Goal: Obtain resource: Obtain resource

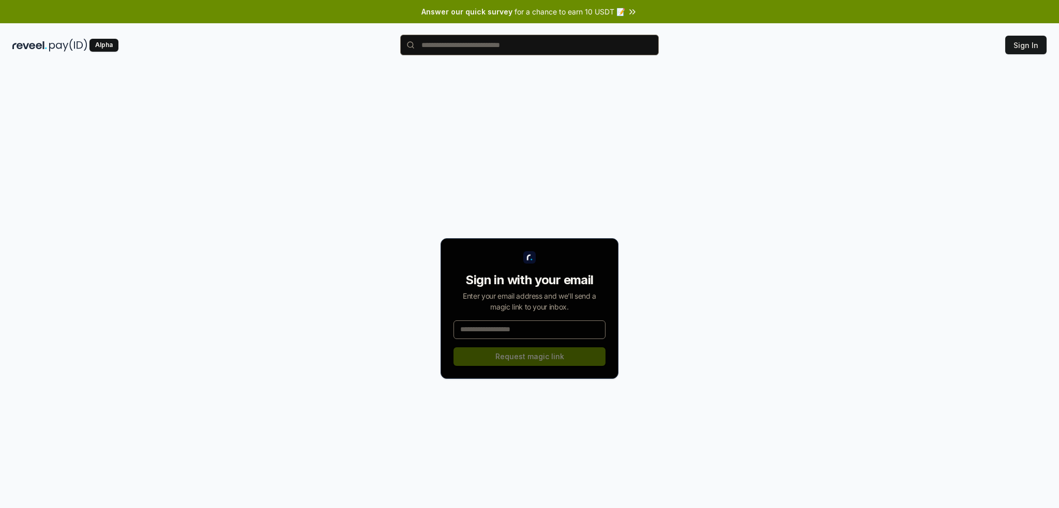
click at [534, 333] on input at bounding box center [530, 330] width 152 height 19
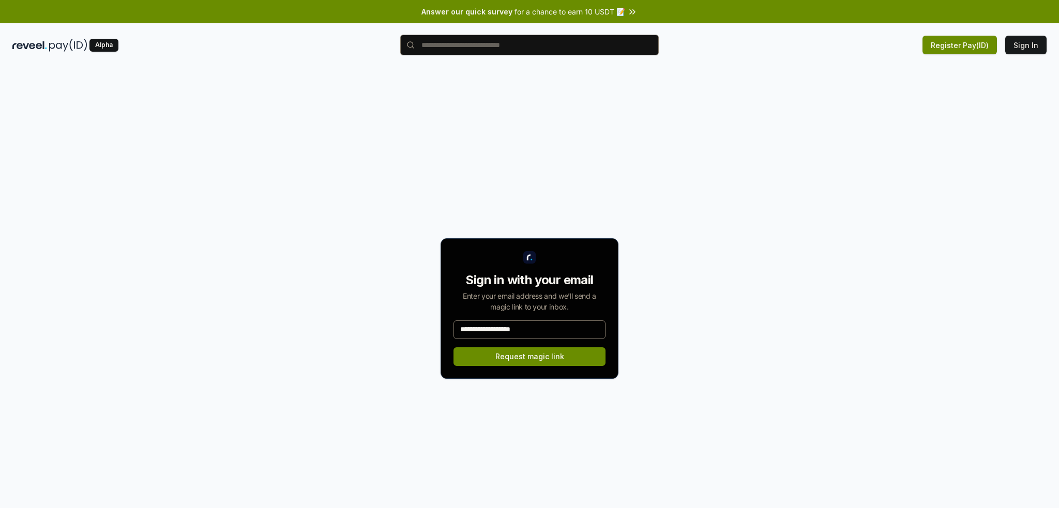
type input "**********"
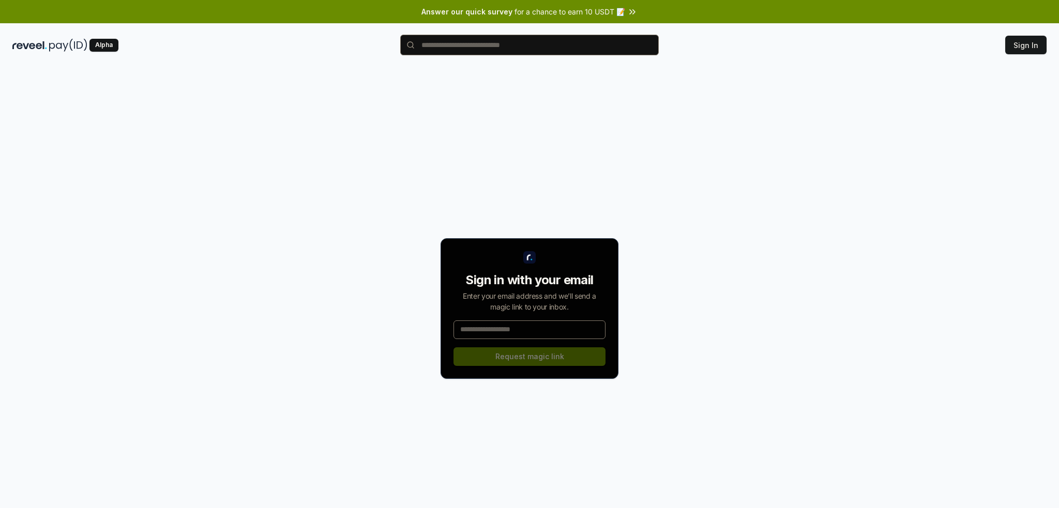
click at [532, 333] on input at bounding box center [530, 330] width 152 height 19
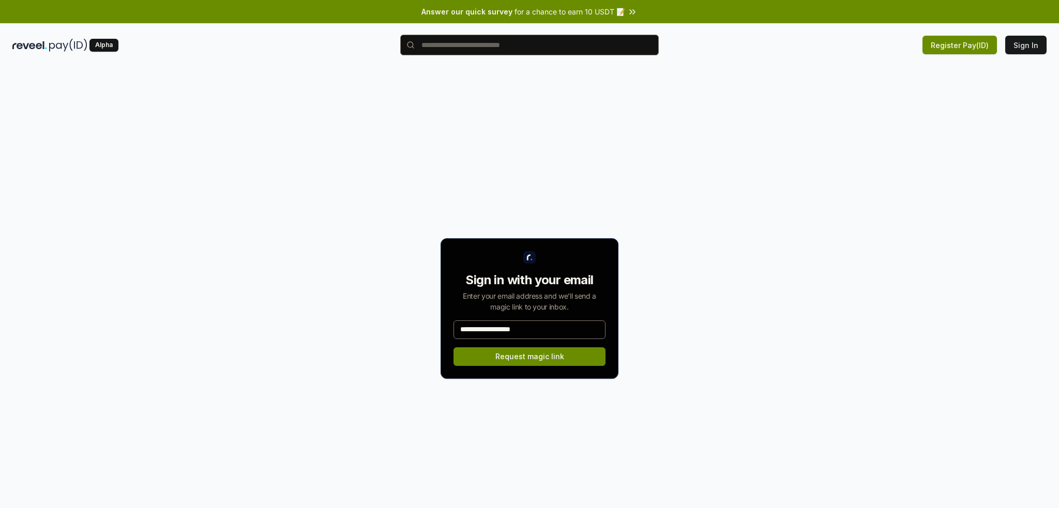
type input "**********"
